Goal: Task Accomplishment & Management: Manage account settings

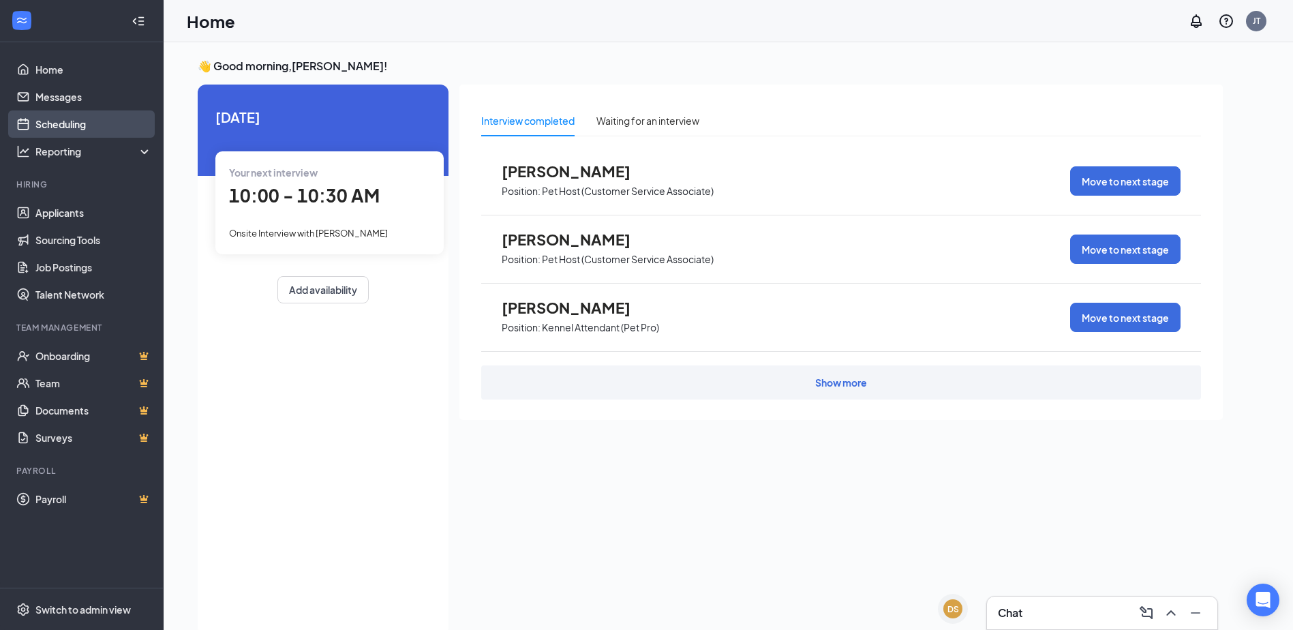
click at [60, 132] on link "Scheduling" at bounding box center [93, 123] width 117 height 27
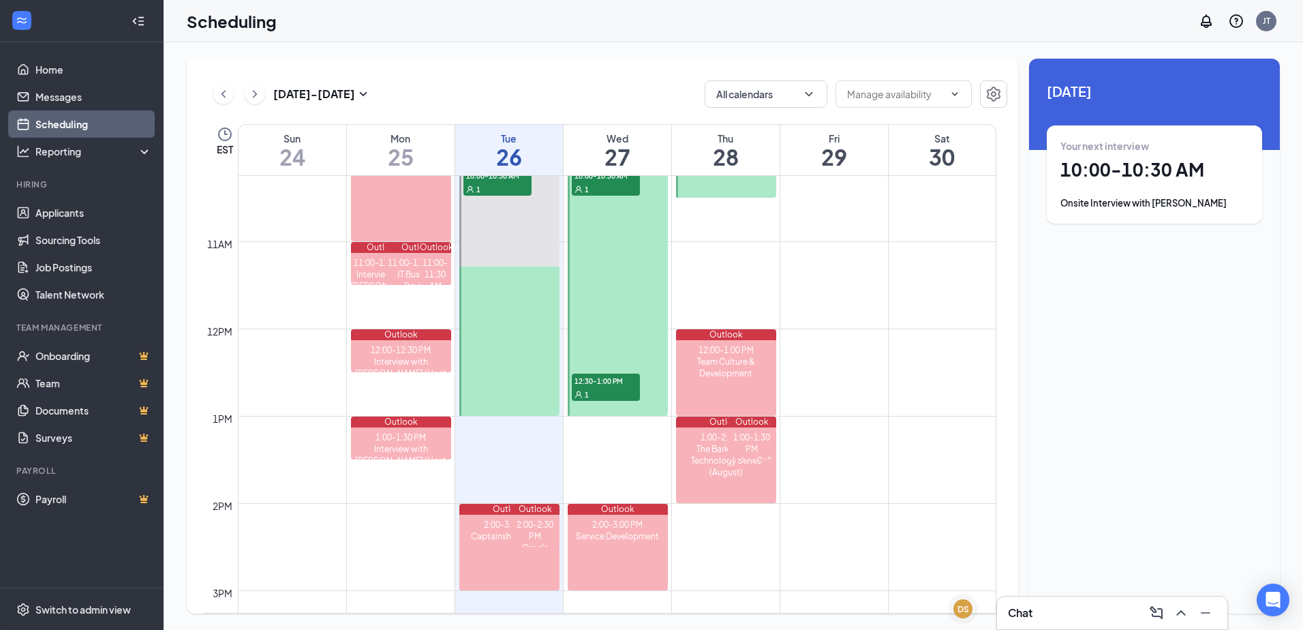
scroll to position [670, 0]
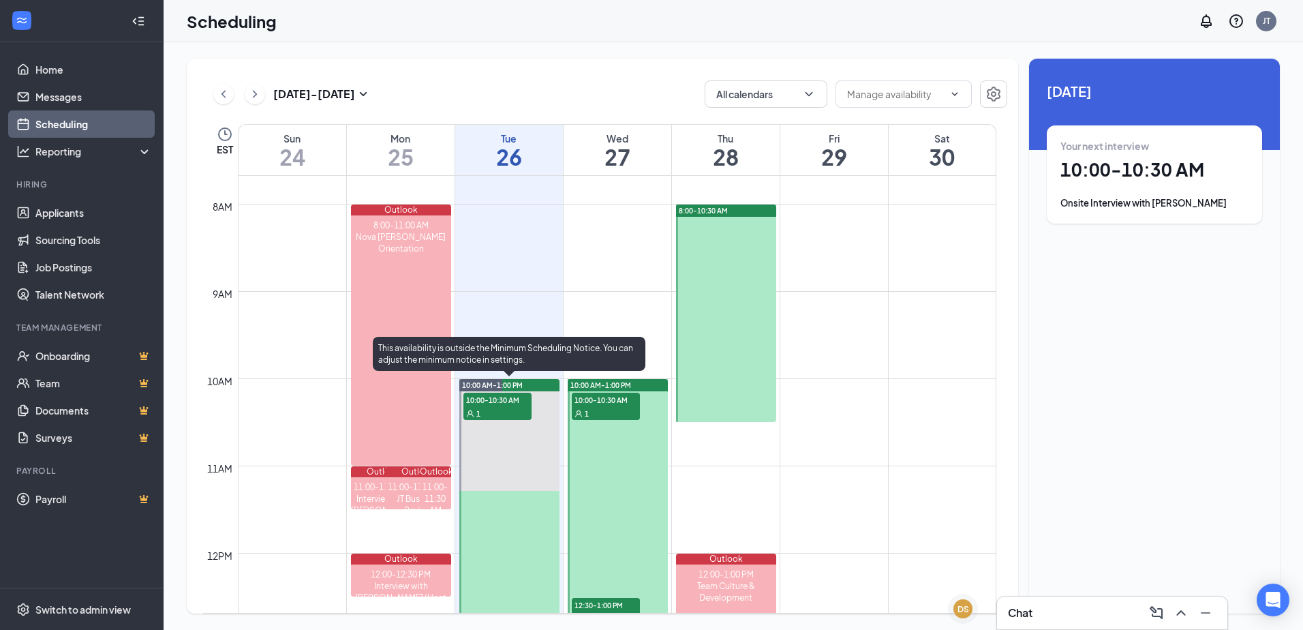
click at [507, 404] on span "10:00-10:30 AM" at bounding box center [497, 399] width 68 height 14
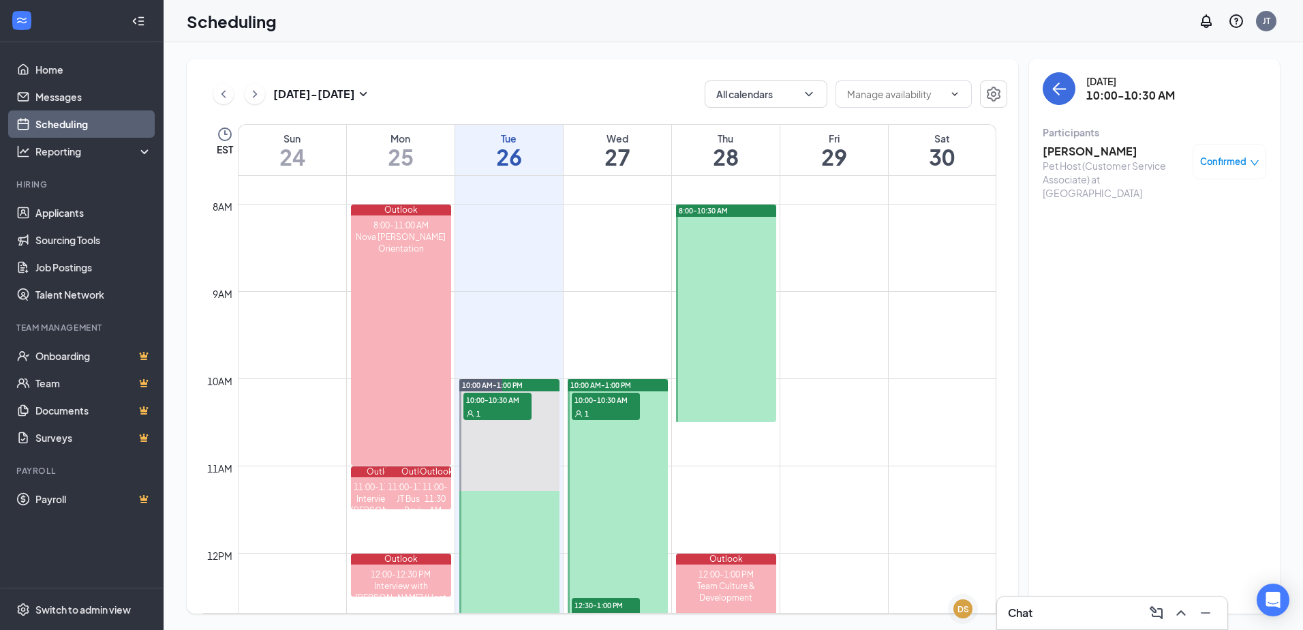
click at [1082, 155] on h3 "[PERSON_NAME]" at bounding box center [1113, 151] width 143 height 15
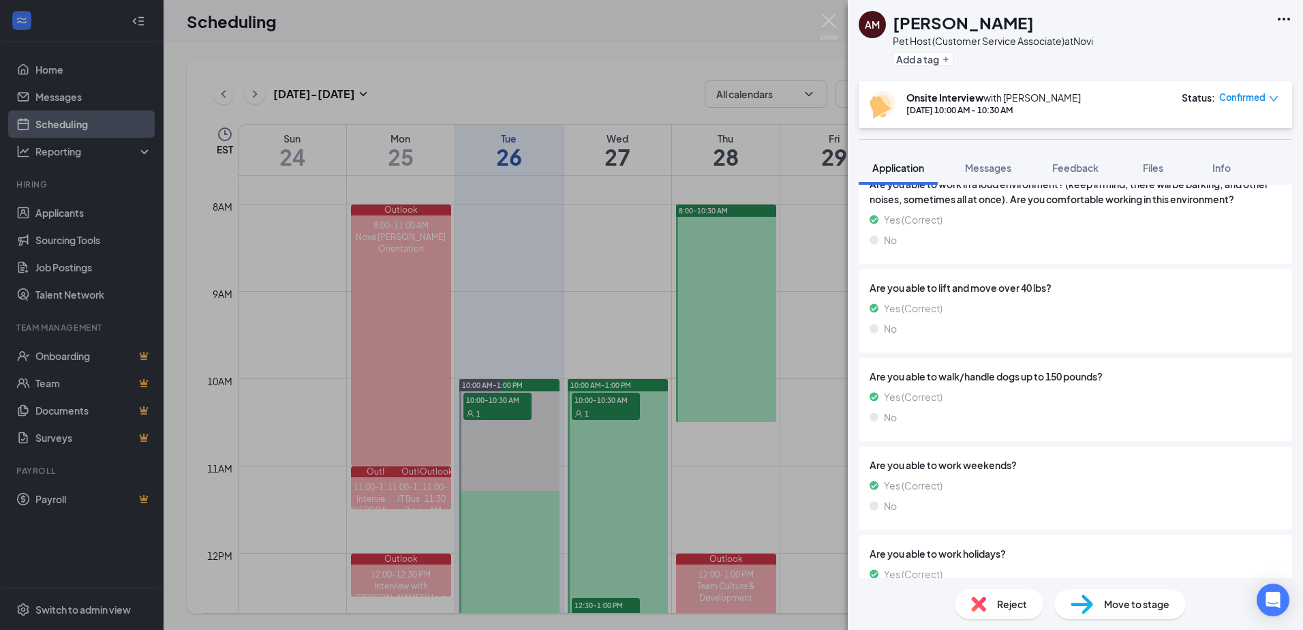
scroll to position [409, 0]
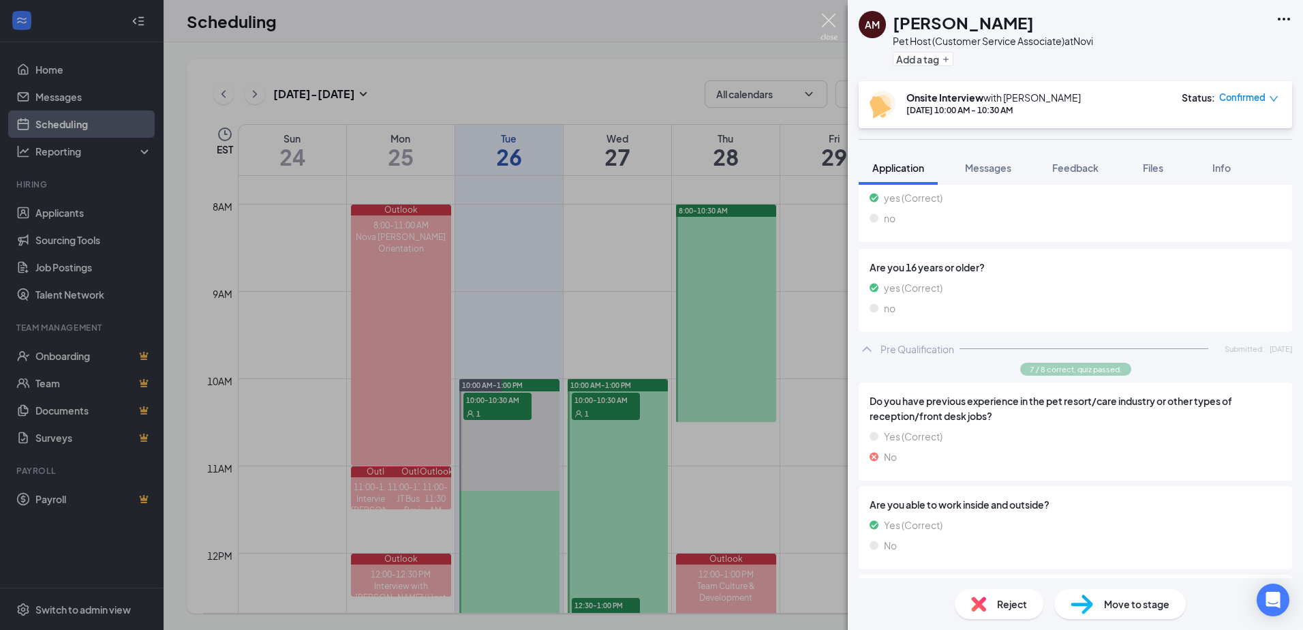
click at [827, 19] on img at bounding box center [828, 27] width 17 height 27
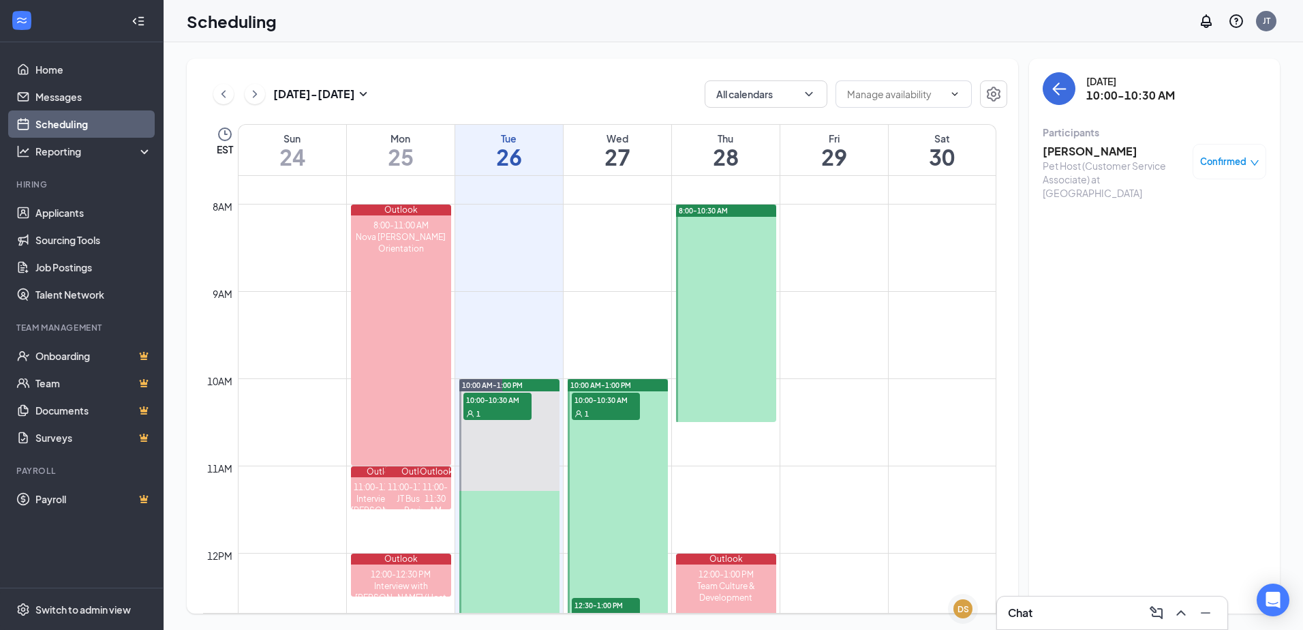
click at [512, 389] on span "10:00 AM-1:00 PM" at bounding box center [492, 385] width 61 height 10
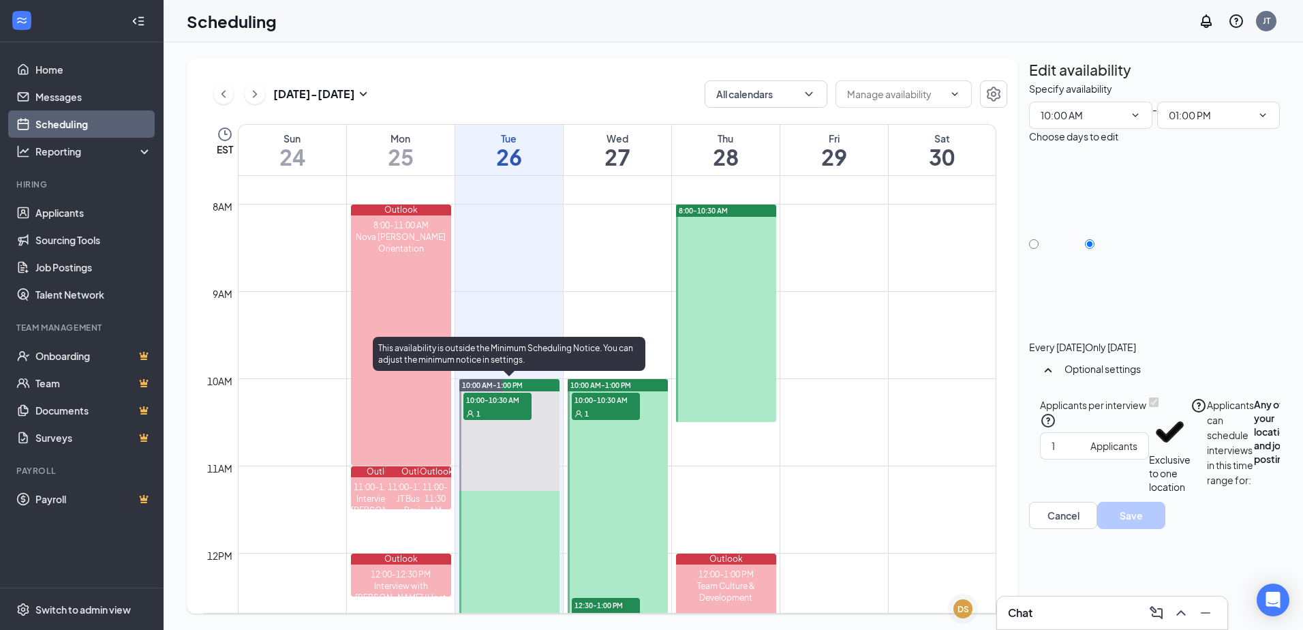
type input "10:00 AM"
type input "01:00 PM"
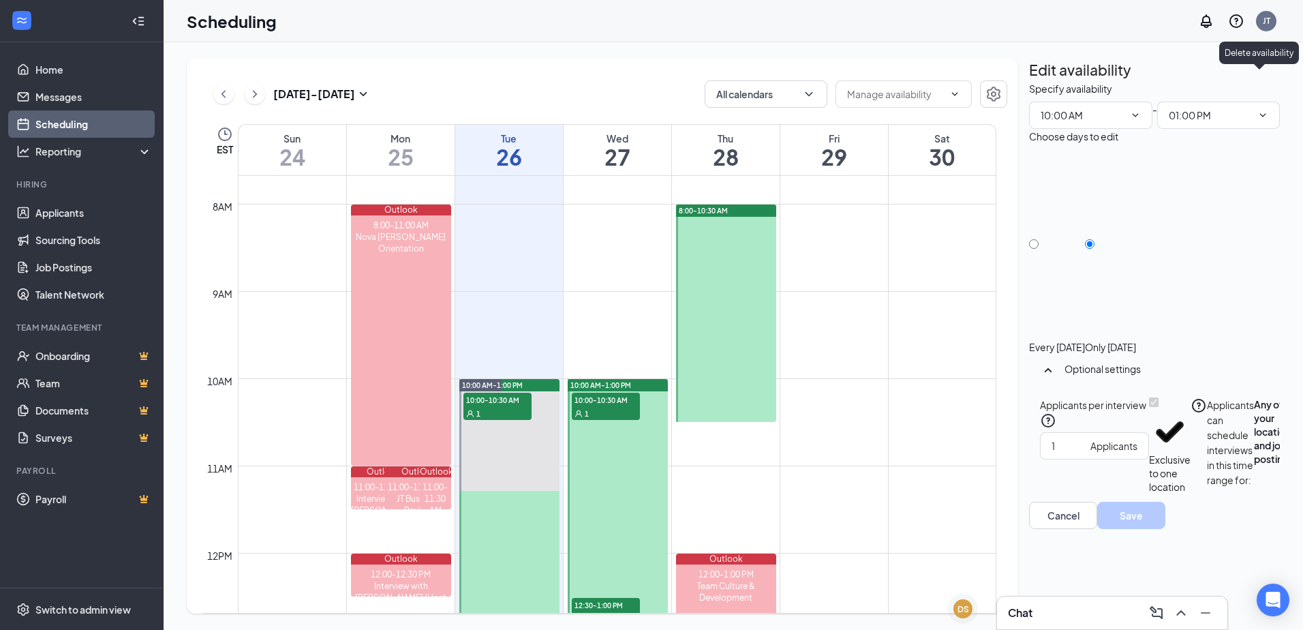
click at [1043, 82] on icon "TrashOutline" at bounding box center [1037, 89] width 12 height 14
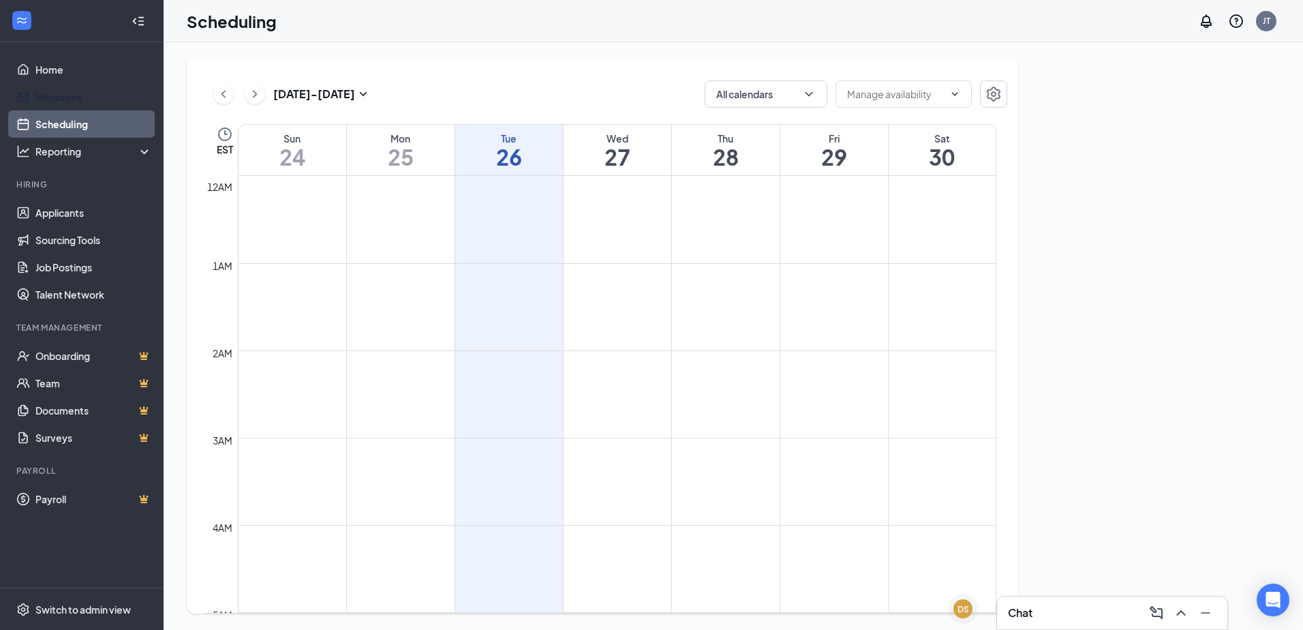
scroll to position [670, 0]
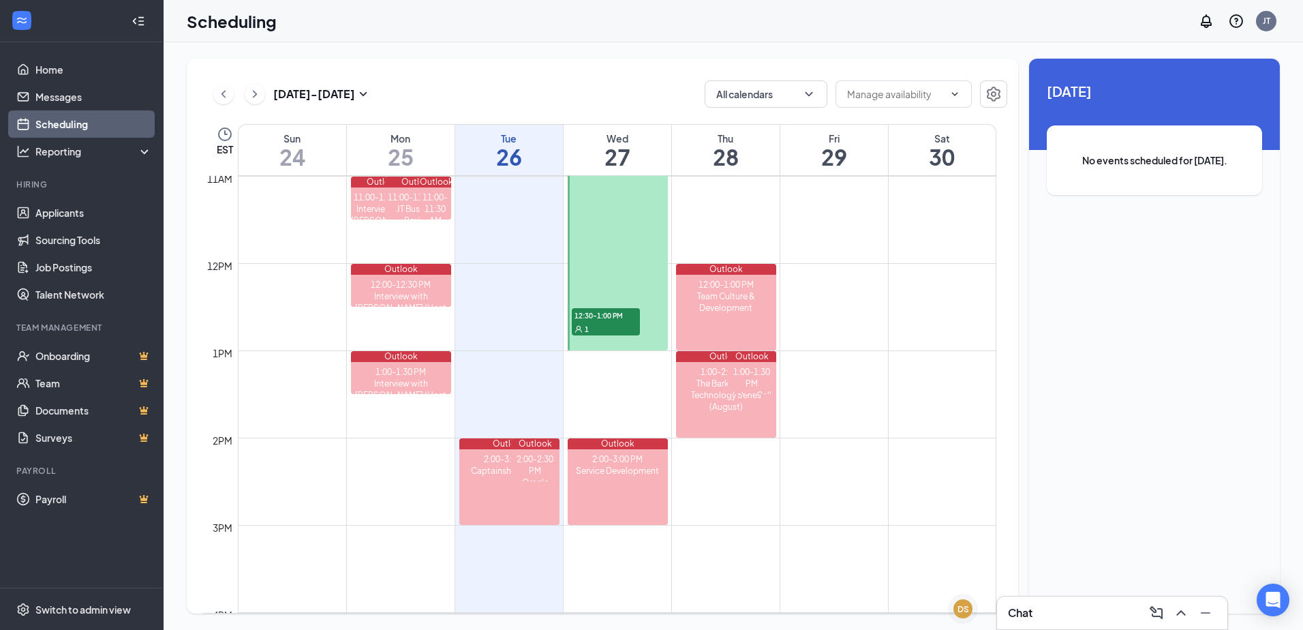
scroll to position [670, 0]
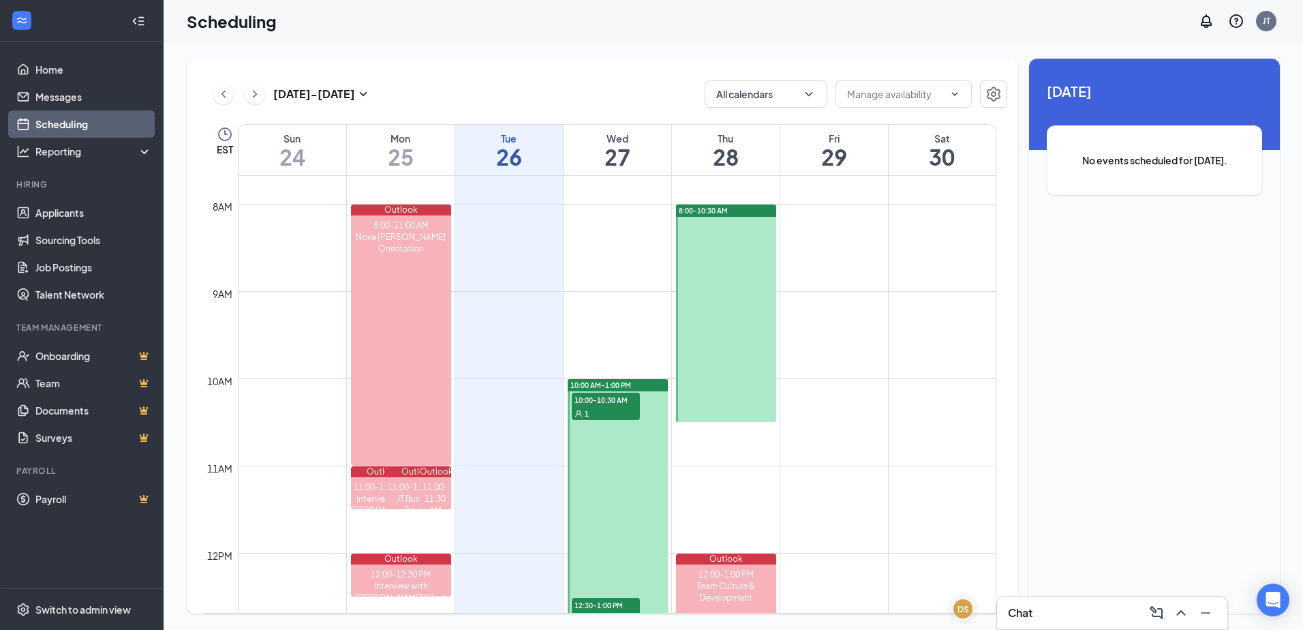
click at [54, 123] on link "Scheduling" at bounding box center [93, 123] width 117 height 27
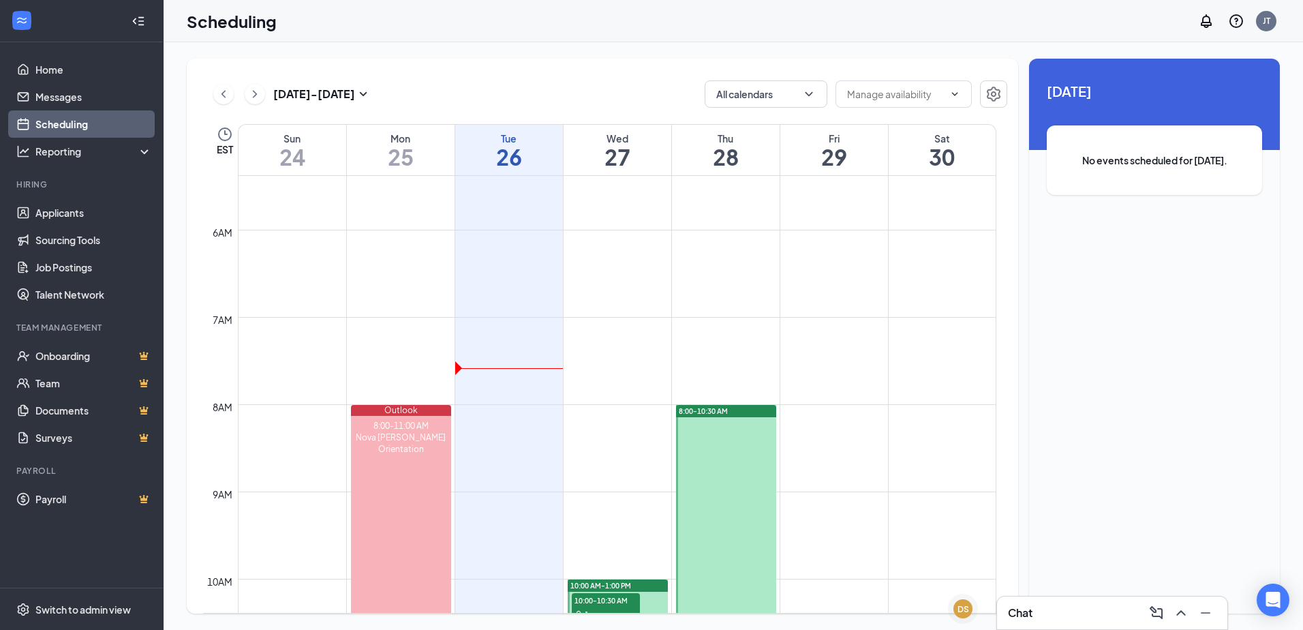
scroll to position [193, 0]
